Goal: Task Accomplishment & Management: Use online tool/utility

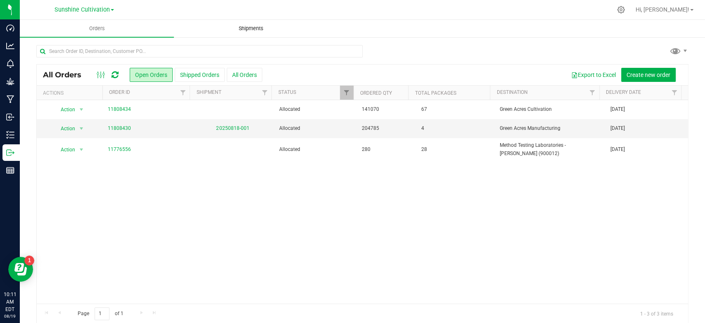
click at [258, 27] on span "Shipments" at bounding box center [251, 28] width 47 height 7
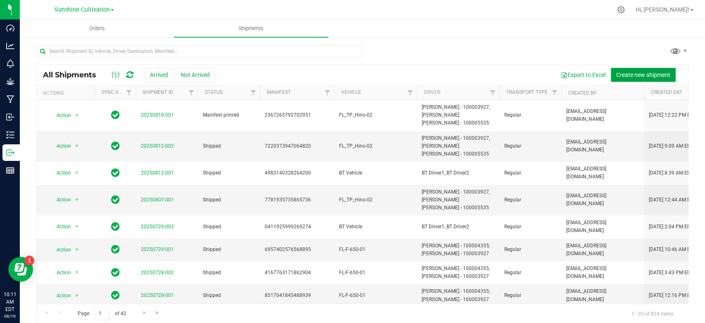
click at [637, 76] on span "Create new shipment" at bounding box center [643, 74] width 54 height 7
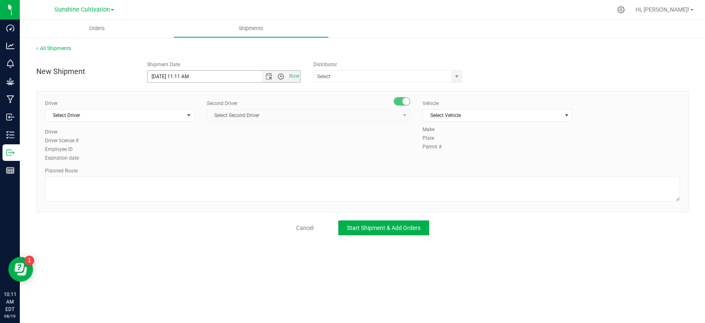
click at [281, 75] on span "Open the time view" at bounding box center [281, 76] width 7 height 7
click at [178, 150] on li "11:30 AM" at bounding box center [223, 150] width 152 height 11
type input "[DATE] 11:30 AM"
click at [126, 112] on span "Select Driver" at bounding box center [114, 115] width 138 height 12
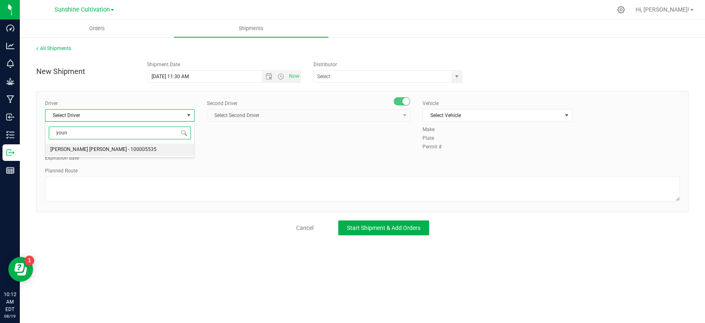
click at [107, 150] on span "[PERSON_NAME] [PERSON_NAME] - 100005535" at bounding box center [103, 149] width 106 height 11
type input "youn"
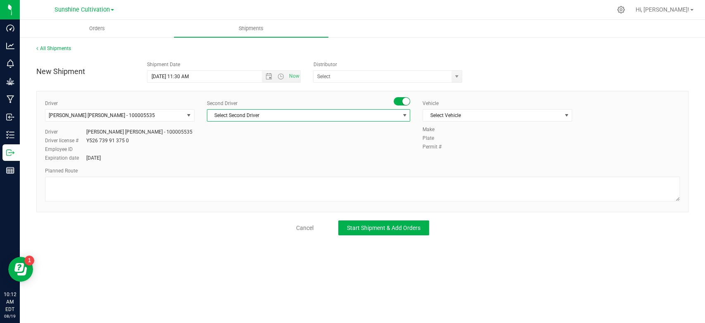
click at [268, 116] on span "Select Second Driver" at bounding box center [303, 115] width 192 height 12
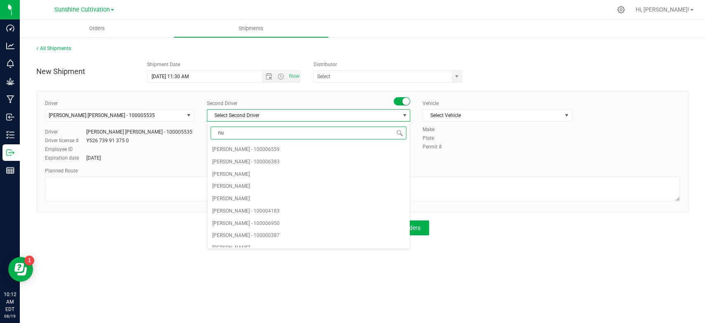
type input "nun"
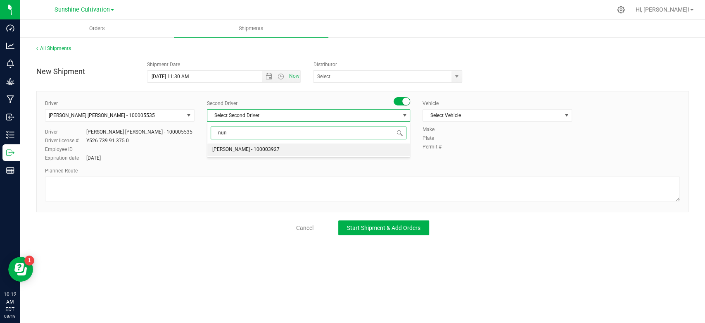
click at [260, 149] on span "[PERSON_NAME] - 100003927" at bounding box center [245, 149] width 67 height 11
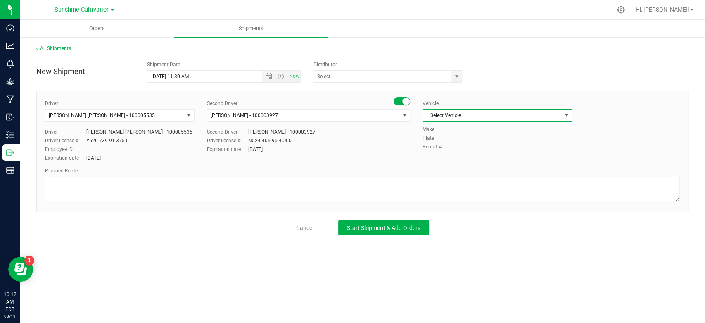
click at [512, 116] on span "Select Vehicle" at bounding box center [492, 115] width 138 height 12
click at [487, 165] on li "FL_TP_Hino-02" at bounding box center [497, 170] width 149 height 12
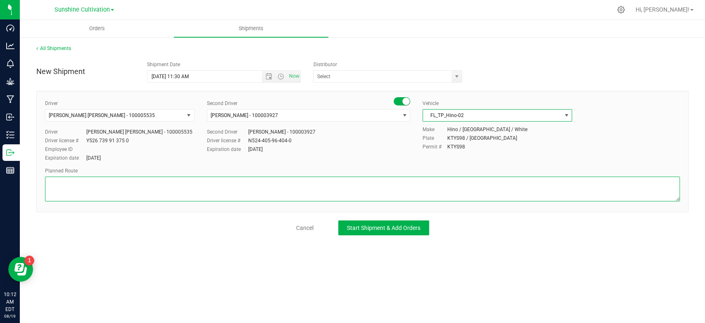
click at [490, 182] on textarea at bounding box center [362, 188] width 635 height 25
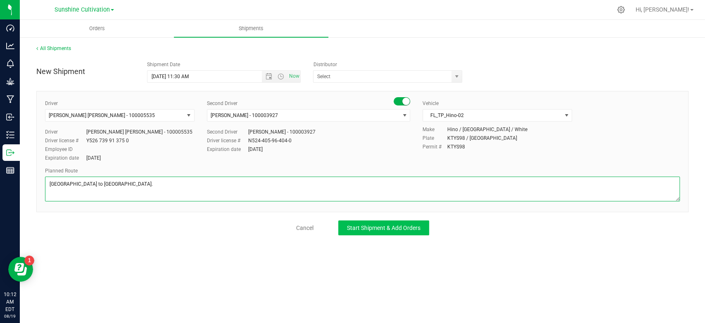
type textarea "[GEOGRAPHIC_DATA] to [GEOGRAPHIC_DATA]."
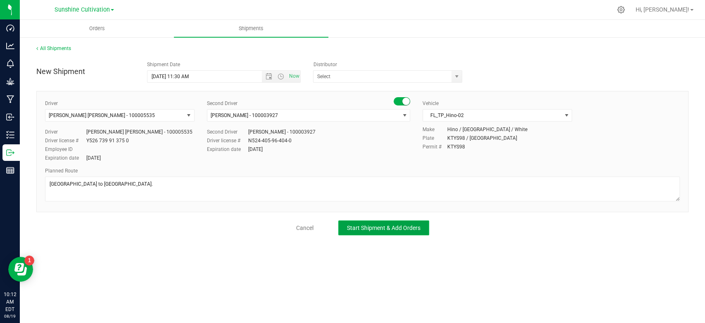
click at [393, 224] on span "Start Shipment & Add Orders" at bounding box center [384, 227] width 74 height 7
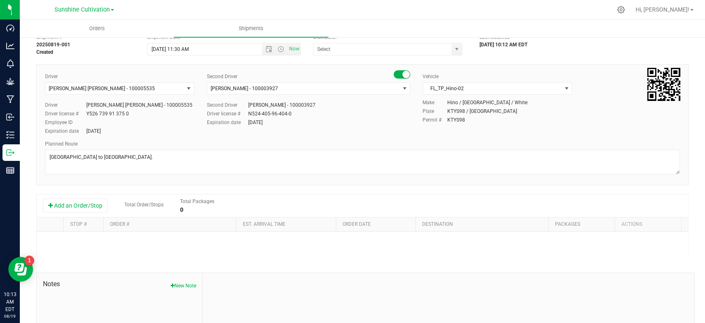
scroll to position [46, 0]
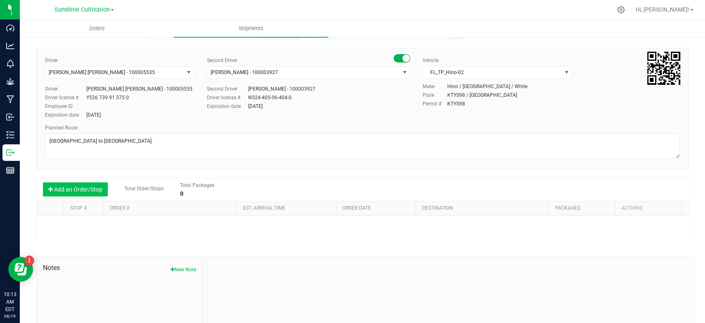
click at [81, 190] on button "Add an Order/Stop" at bounding box center [75, 189] width 65 height 14
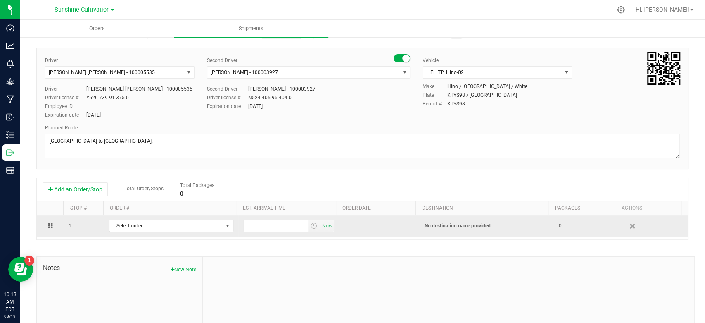
click at [177, 223] on span "Select order" at bounding box center [165, 226] width 113 height 12
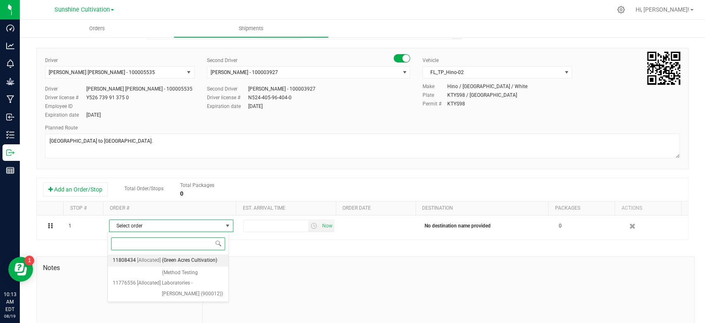
click at [171, 262] on span "(Green Acres Cultivation)" at bounding box center [189, 260] width 55 height 11
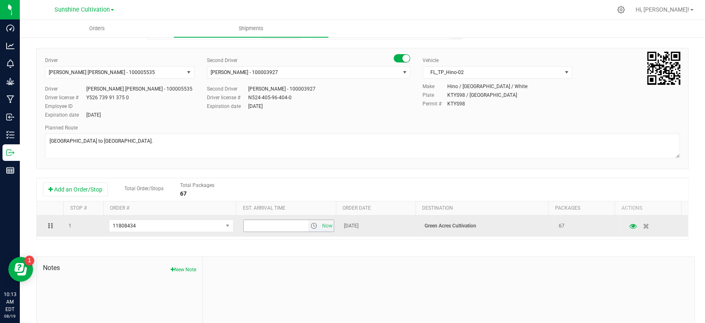
click at [310, 225] on span "select" at bounding box center [313, 225] width 7 height 7
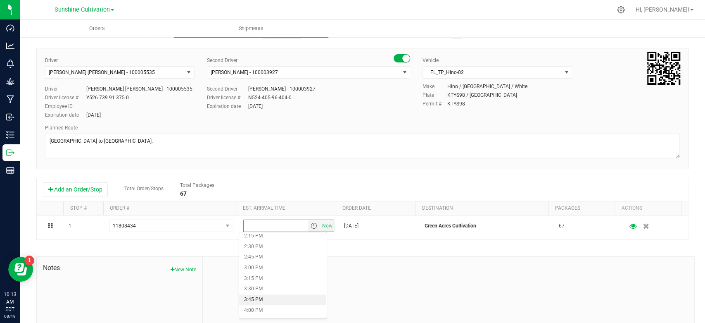
scroll to position [596, 0]
click at [287, 256] on li "2:30 PM" at bounding box center [282, 258] width 87 height 11
click at [324, 271] on div at bounding box center [448, 311] width 491 height 111
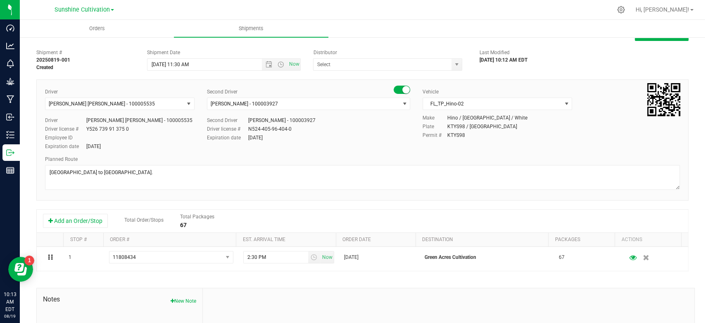
scroll to position [0, 0]
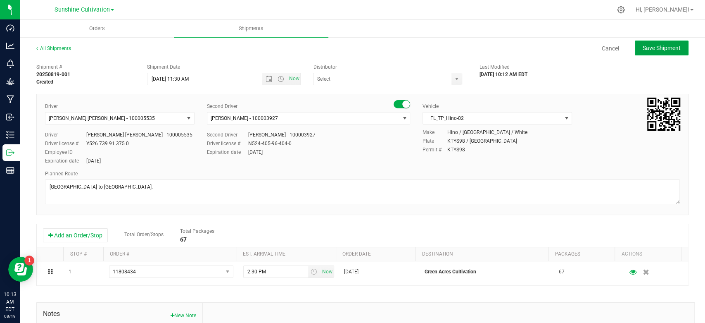
click at [653, 52] on button "Save Shipment" at bounding box center [662, 47] width 54 height 15
type input "[DATE] 3:30 PM"
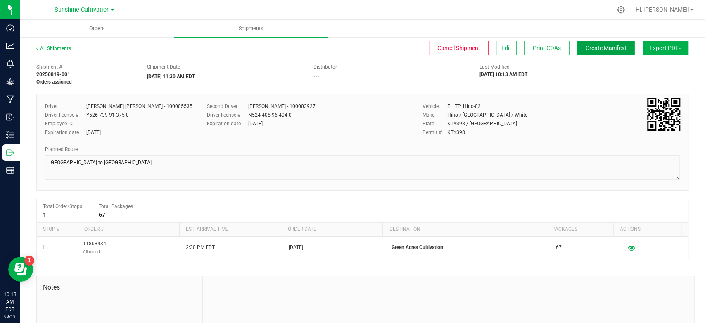
click at [586, 50] on span "Create Manifest" at bounding box center [606, 48] width 41 height 7
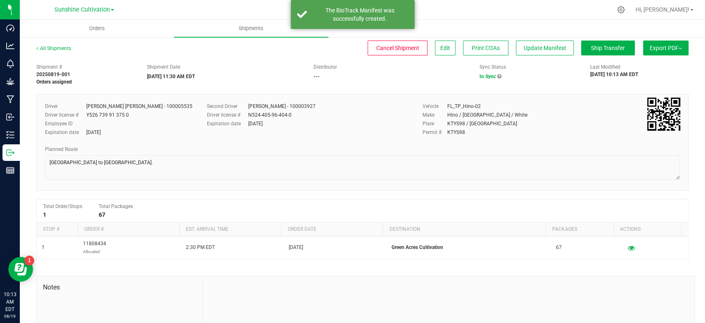
click at [656, 54] on button "Export PDF" at bounding box center [665, 47] width 45 height 15
click at [649, 64] on span "Manifest by Package ID" at bounding box center [653, 66] width 52 height 6
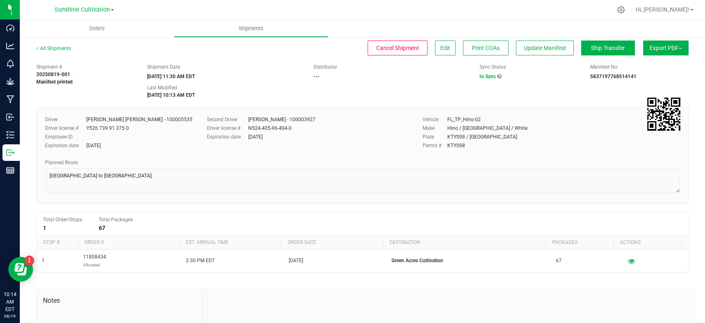
click at [55, 52] on div "All Shipments" at bounding box center [61, 51] width 50 height 12
click at [57, 48] on link "All Shipments" at bounding box center [53, 48] width 35 height 6
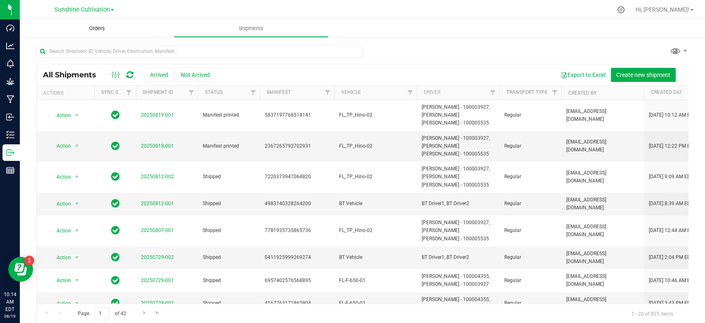
click at [96, 32] on uib-tab-heading "Orders" at bounding box center [97, 28] width 154 height 17
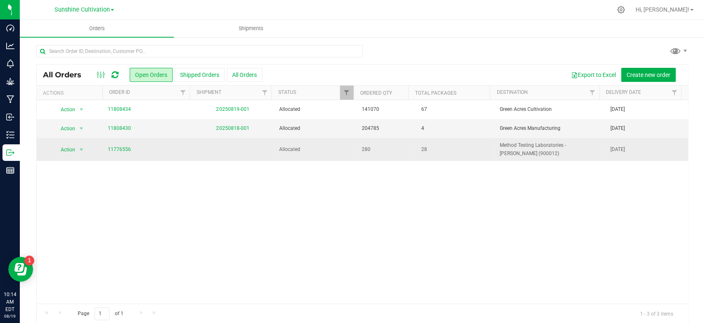
click at [217, 149] on td at bounding box center [232, 149] width 83 height 22
click at [114, 146] on link "11776556" at bounding box center [119, 149] width 23 height 8
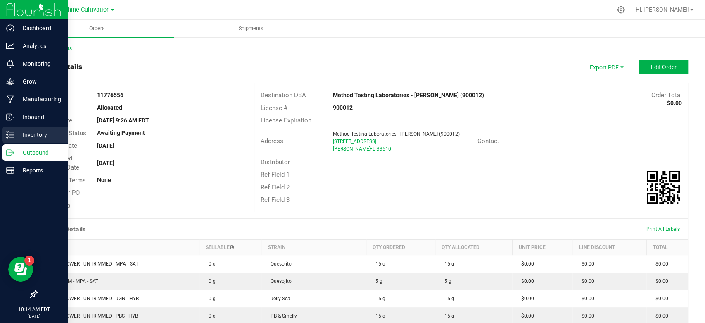
click at [10, 132] on line at bounding box center [11, 132] width 5 height 0
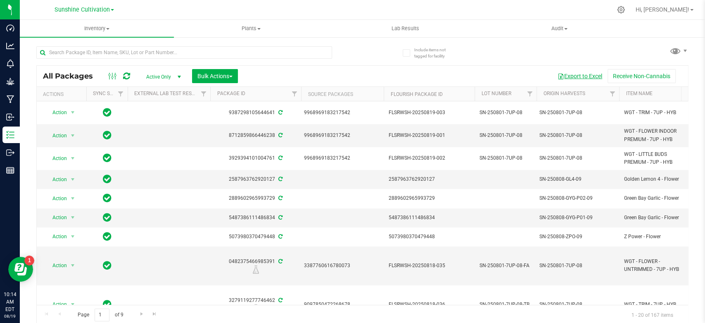
click at [555, 79] on button "Export to Excel" at bounding box center [579, 76] width 55 height 14
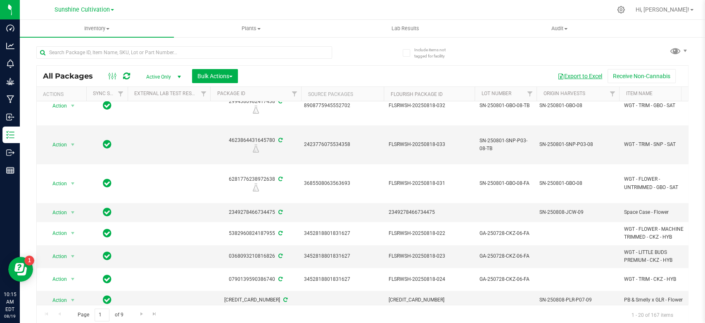
scroll to position [277, 0]
